Goal: Transaction & Acquisition: Purchase product/service

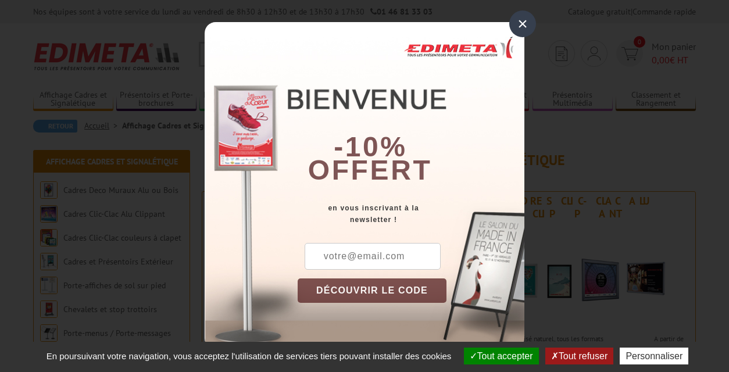
click at [525, 21] on div "×" at bounding box center [522, 23] width 27 height 27
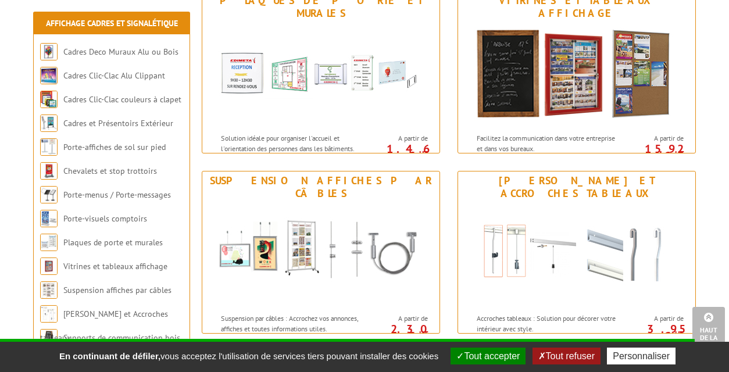
scroll to position [932, 0]
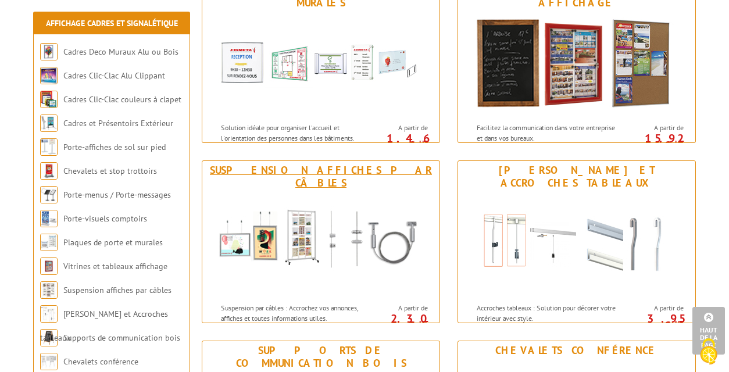
click at [337, 192] on img at bounding box center [320, 244] width 215 height 105
click at [539, 219] on img at bounding box center [576, 244] width 215 height 105
click at [540, 219] on img at bounding box center [576, 244] width 215 height 105
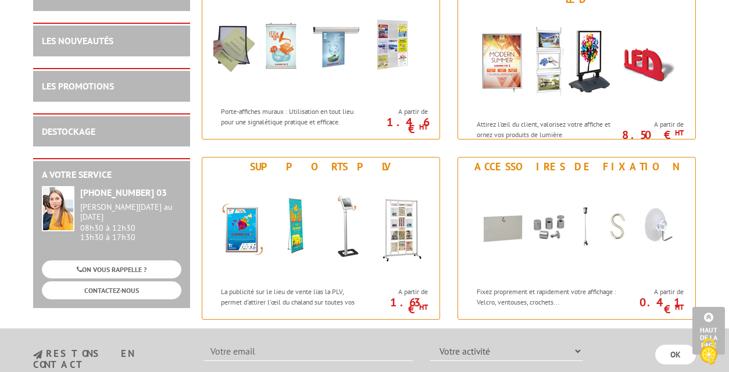
scroll to position [1485, 0]
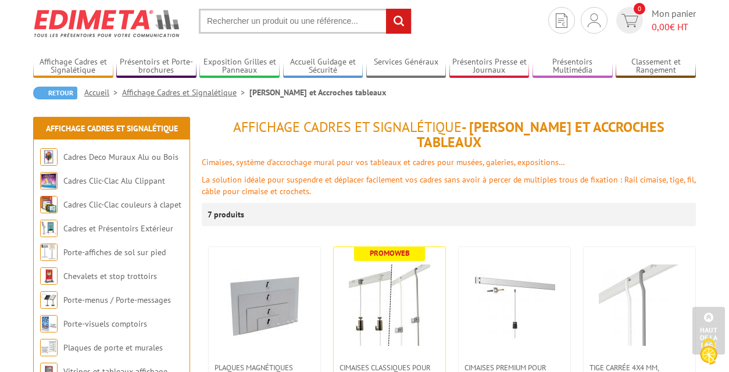
scroll to position [26, 0]
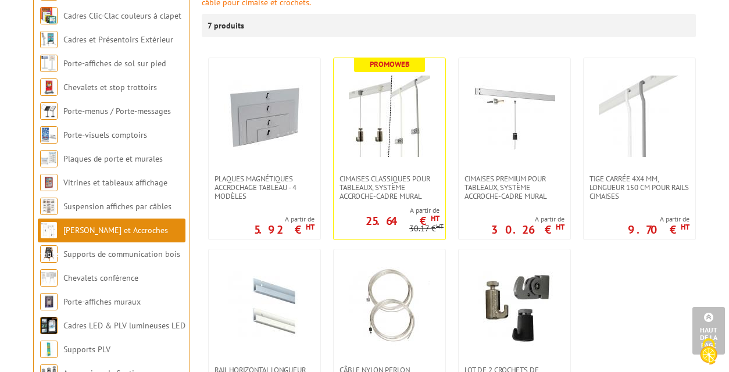
scroll to position [220, 0]
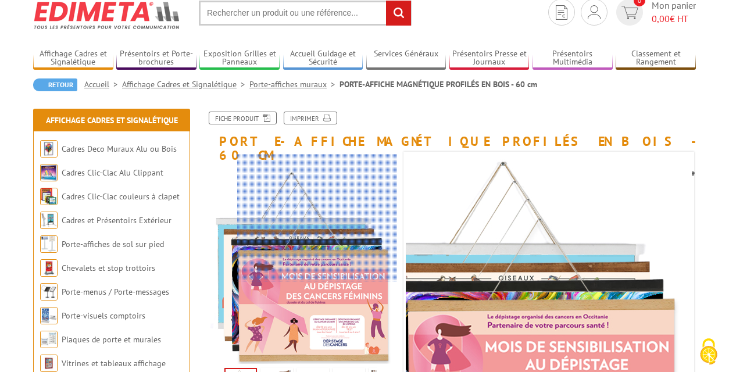
scroll to position [42, 0]
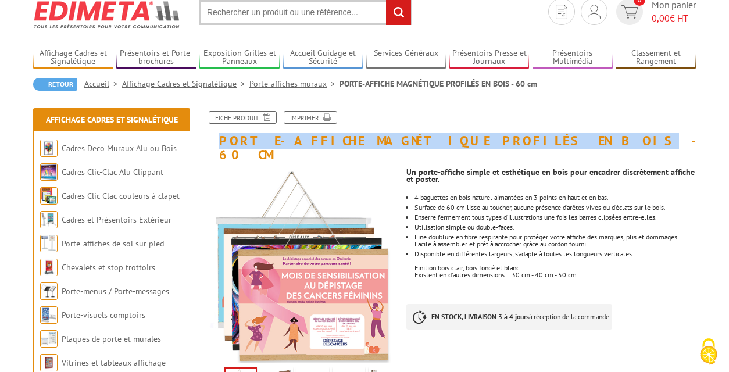
drag, startPoint x: 488, startPoint y: 138, endPoint x: 219, endPoint y: 141, distance: 268.5
click at [219, 141] on h1 "PORTE-AFFICHE MAGNÉTIQUE PROFILÉS EN BOIS - 60 cm" at bounding box center [448, 136] width 511 height 51
copy h1 "PORTE-AFFICHE MAGNÉTIQUE PROFILÉS EN BOIS"
click at [235, 20] on input "text" at bounding box center [305, 12] width 213 height 25
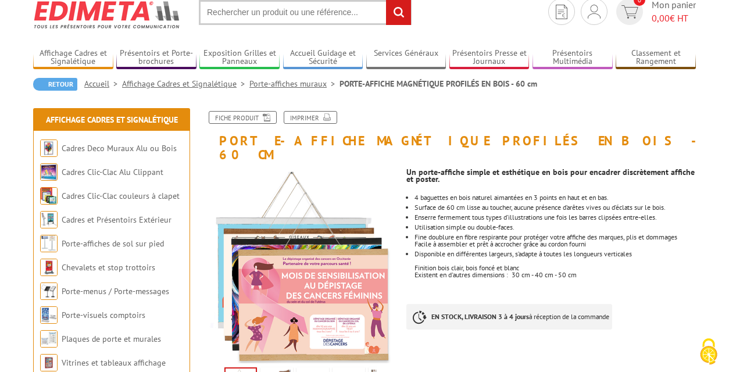
paste input "PORTE-AFFICHE MAGNÉTIQUE PROFILÉS EN BOIS"
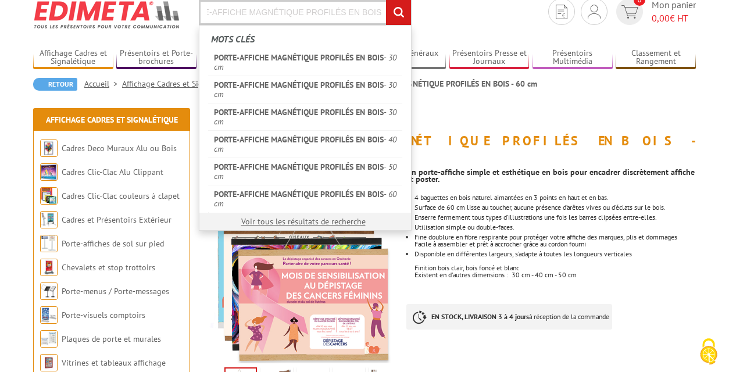
type input "PORTE-AFFICHE MAGNÉTIQUE PROFILÉS EN BOIS"
click at [386, 0] on input "rechercher" at bounding box center [398, 12] width 25 height 25
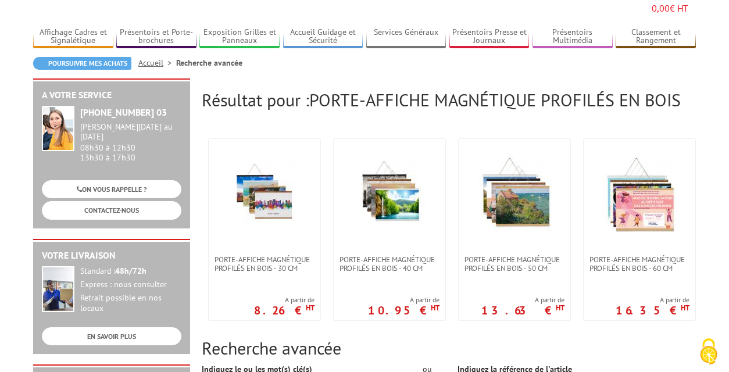
scroll to position [79, 0]
click at [510, 182] on img at bounding box center [515, 194] width 76 height 76
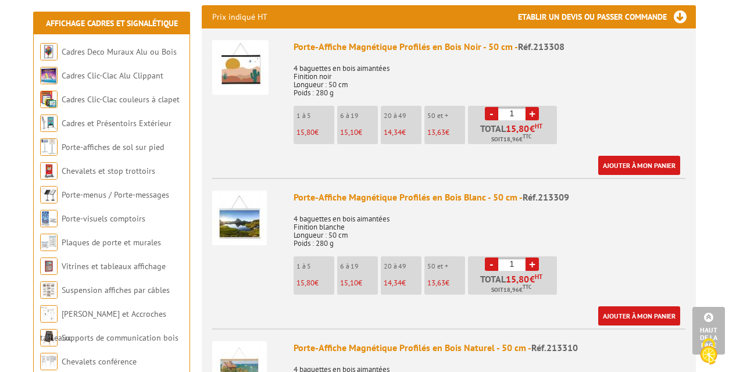
scroll to position [444, 0]
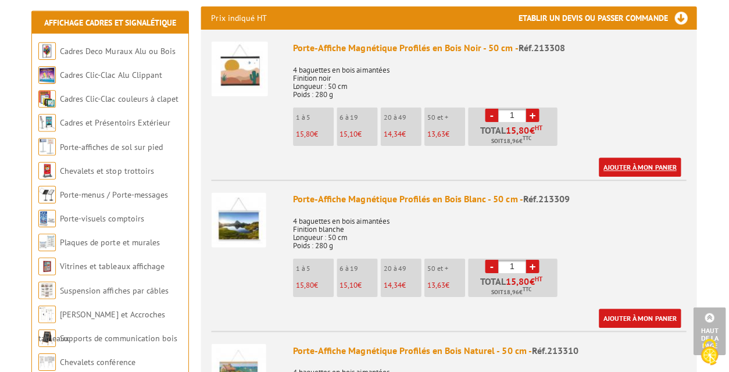
click at [615, 158] on link "Ajouter à mon panier" at bounding box center [639, 167] width 82 height 19
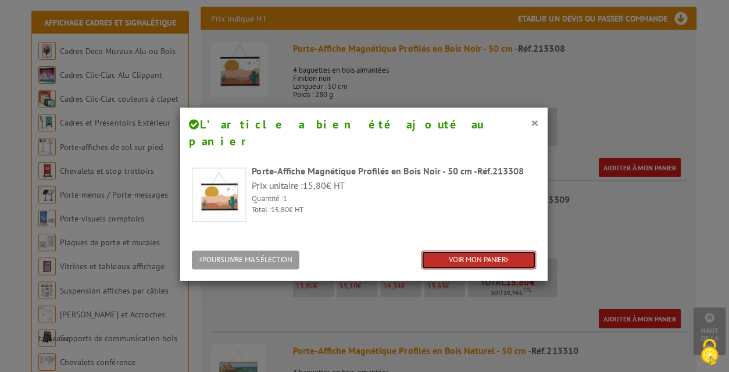
click at [459, 250] on link "VOIR MON PANIER" at bounding box center [478, 259] width 114 height 19
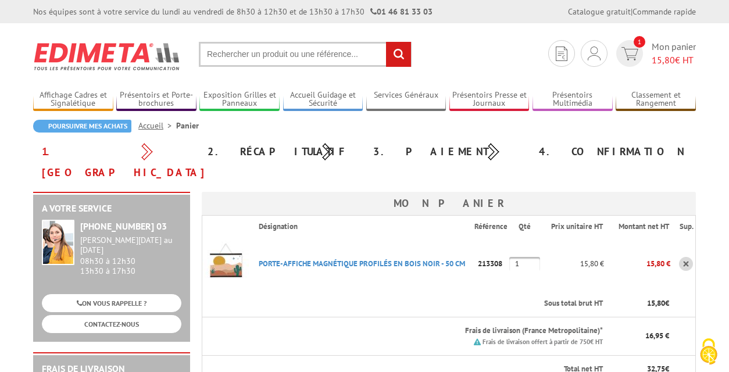
click at [393, 216] on th "Désignation" at bounding box center [361, 227] width 225 height 22
